Goal: Transaction & Acquisition: Purchase product/service

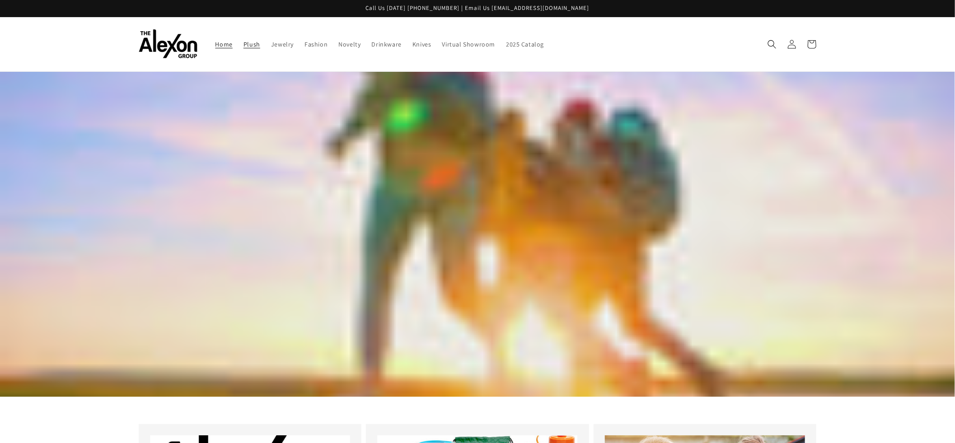
click at [251, 46] on span "Plush" at bounding box center [252, 44] width 17 height 8
